Goal: Information Seeking & Learning: Learn about a topic

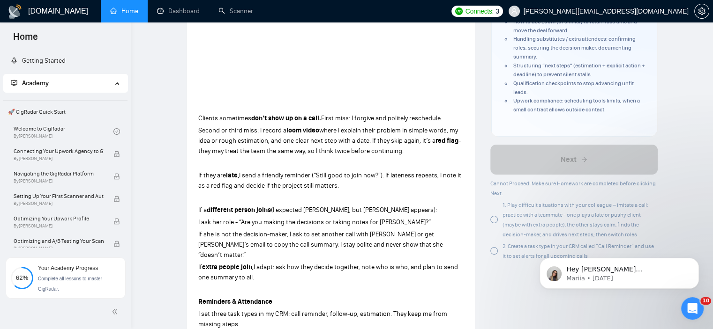
scroll to position [234, 0]
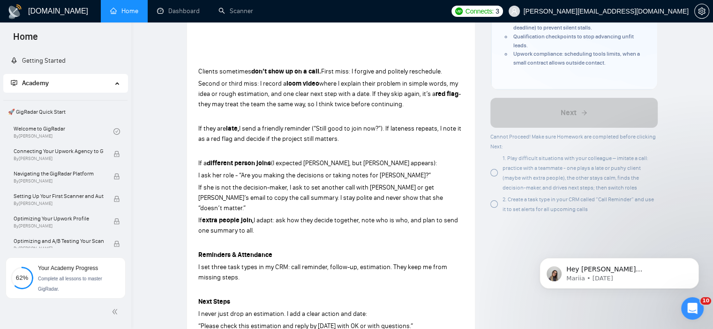
click at [492, 203] on div at bounding box center [493, 204] width 7 height 7
click at [494, 175] on div at bounding box center [493, 172] width 7 height 7
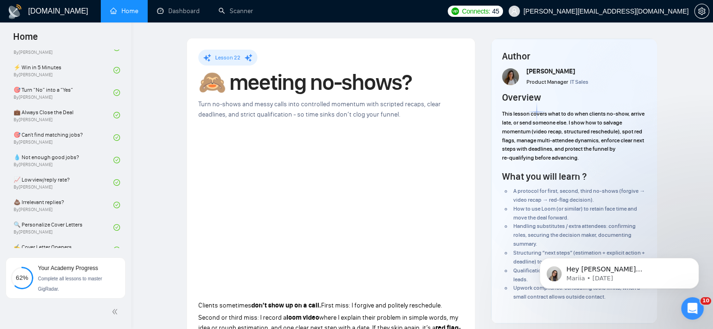
scroll to position [94, 0]
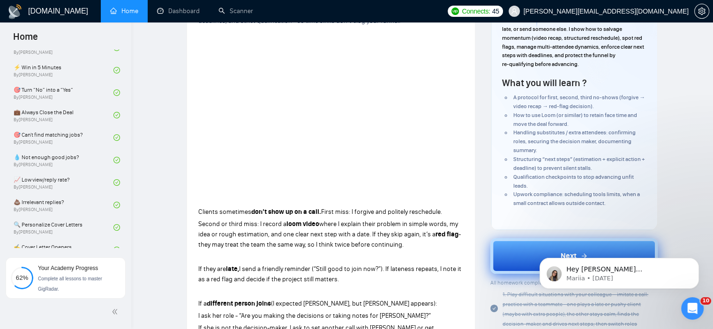
click at [518, 250] on button "Next" at bounding box center [573, 257] width 167 height 36
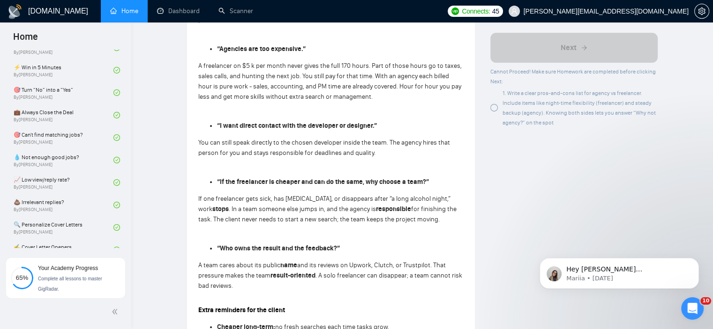
scroll to position [422, 0]
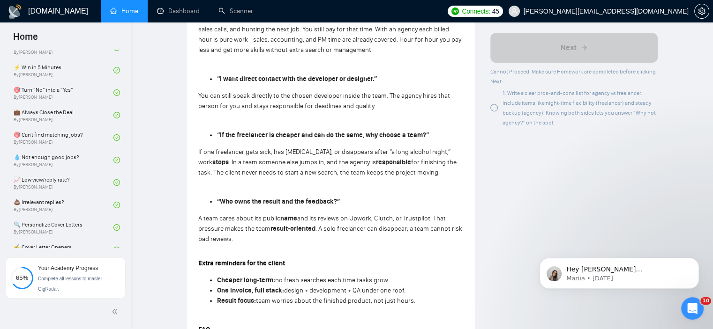
click at [499, 109] on div "1. Write a clear pros-and-cons list for agency vs freelancer. Include items lik…" at bounding box center [573, 107] width 167 height 39
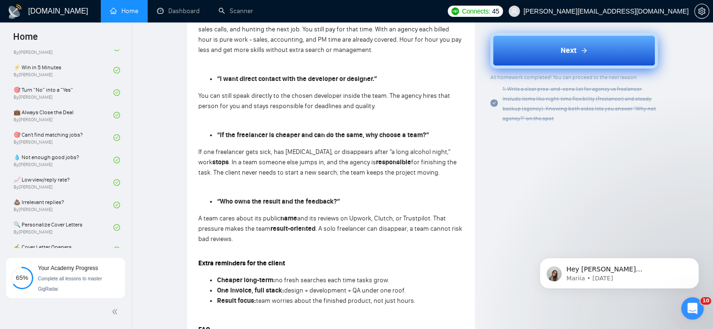
click at [555, 42] on button "Next" at bounding box center [573, 51] width 167 height 36
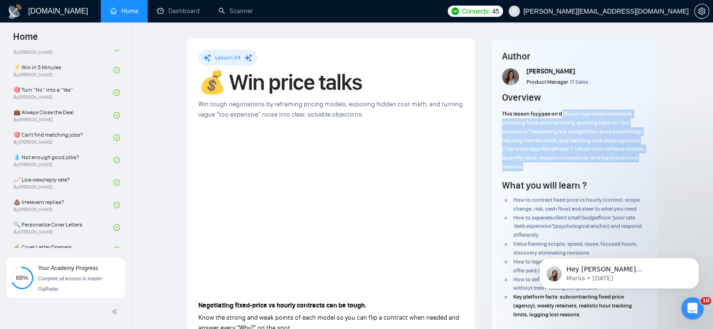
drag, startPoint x: 562, startPoint y: 116, endPoint x: 651, endPoint y: 124, distance: 88.4
click at [651, 124] on div "Author [PERSON_NAME] Product Manager IT Sales Overview This lesson focuses on d…" at bounding box center [574, 190] width 166 height 304
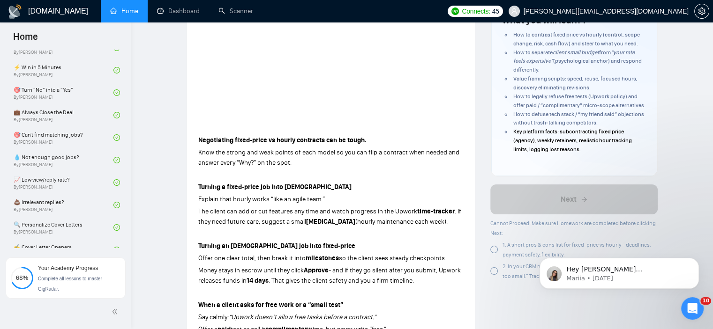
scroll to position [187, 0]
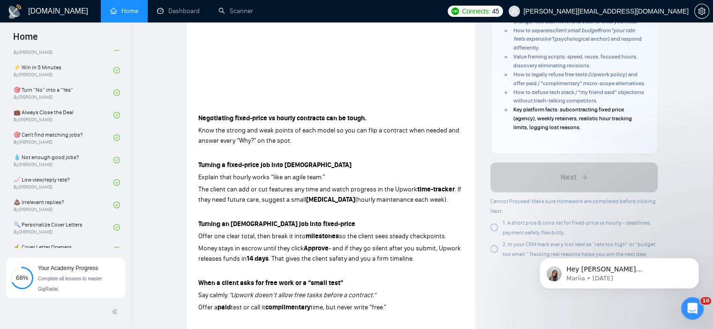
click at [491, 232] on div at bounding box center [493, 227] width 7 height 7
click at [492, 253] on div at bounding box center [493, 249] width 7 height 7
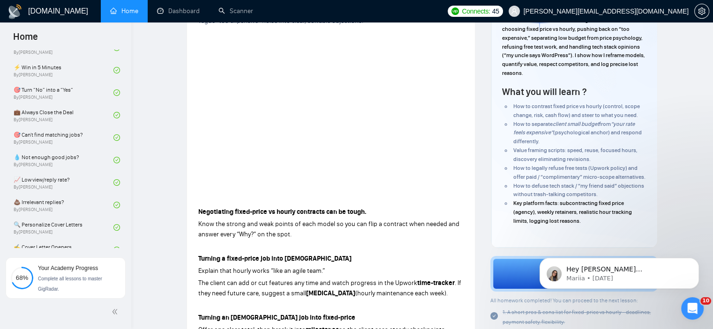
scroll to position [516, 0]
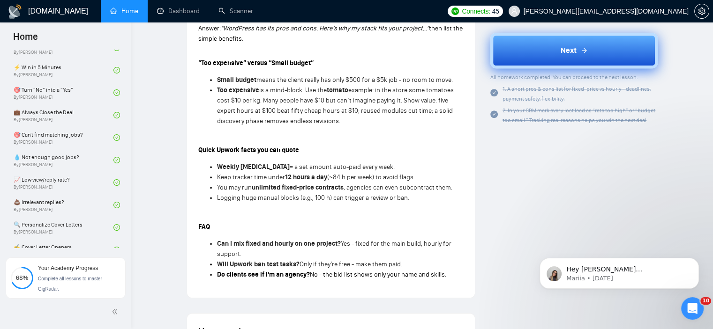
click at [555, 49] on button "Next" at bounding box center [573, 51] width 167 height 36
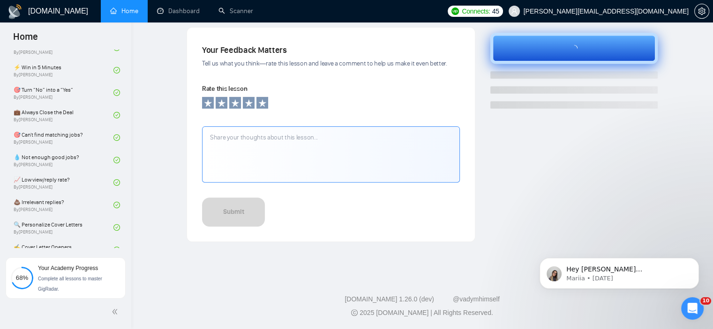
scroll to position [308, 0]
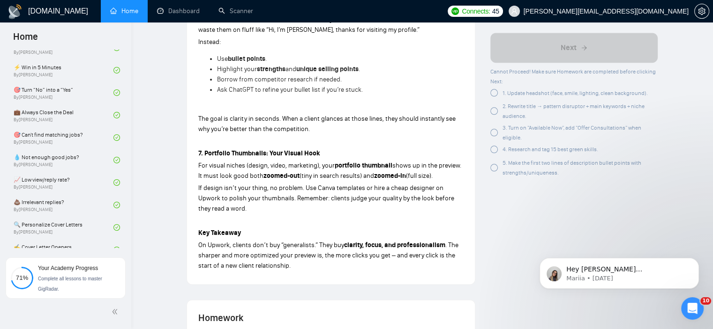
scroll to position [1265, 0]
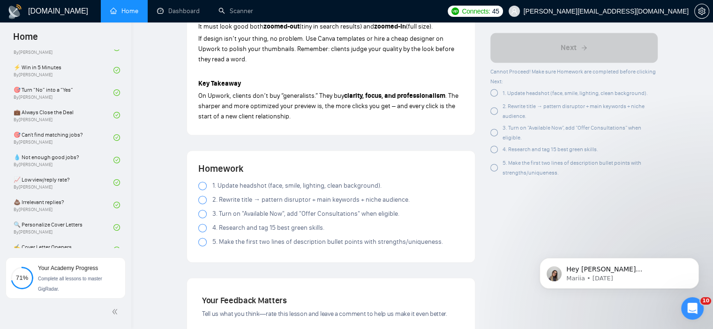
click at [250, 181] on span "1. Update headshot (face, smile, lighting, clean background)." at bounding box center [296, 186] width 169 height 10
click at [250, 195] on span "2. Rewrite title → pattern disruptor + main keywords + niche audience." at bounding box center [310, 200] width 197 height 10
click at [251, 209] on span "3. Turn on "Available Now", add "Offer Consultations" when eligible." at bounding box center [305, 214] width 187 height 10
click at [251, 223] on span "4. Research and tag 15 best green skills." at bounding box center [268, 228] width 112 height 10
click at [246, 237] on span "5. Make the first two lines of description bullet points with strengths/uniquen…" at bounding box center [327, 242] width 231 height 10
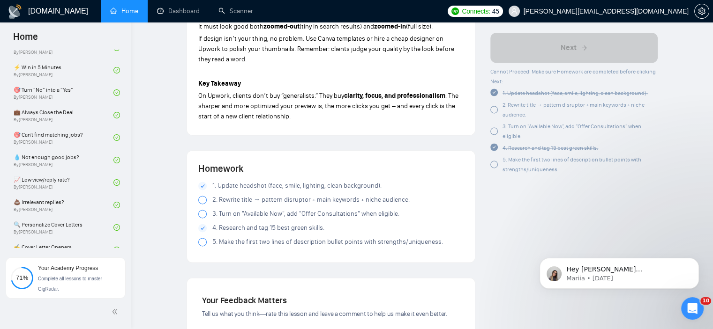
click at [202, 196] on div at bounding box center [202, 200] width 8 height 8
click at [203, 210] on div at bounding box center [202, 214] width 8 height 8
click at [204, 238] on div at bounding box center [202, 242] width 8 height 8
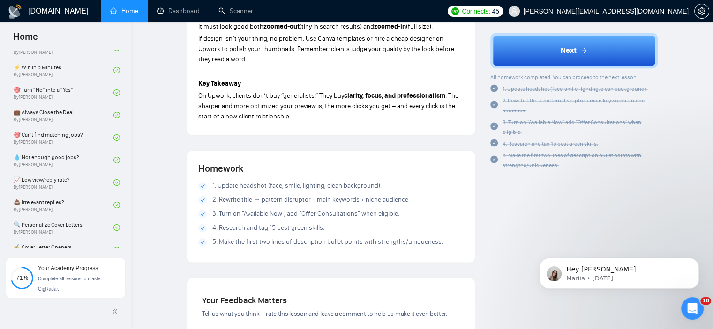
scroll to position [1219, 0]
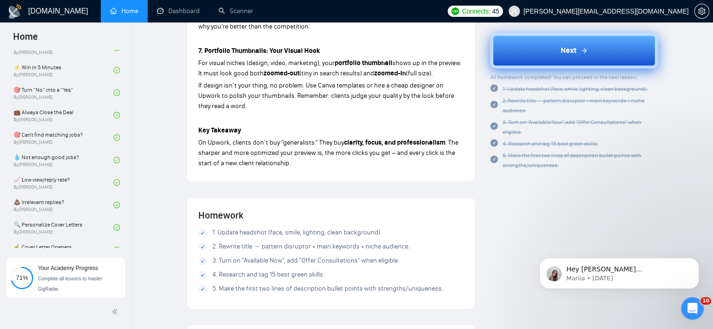
click at [544, 51] on button "Next" at bounding box center [573, 51] width 167 height 36
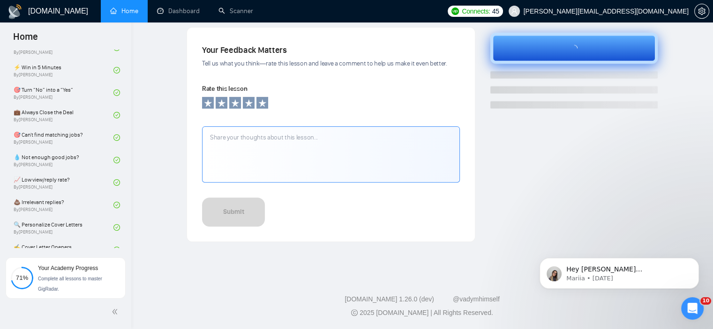
scroll to position [308, 0]
